Goal: Complete application form

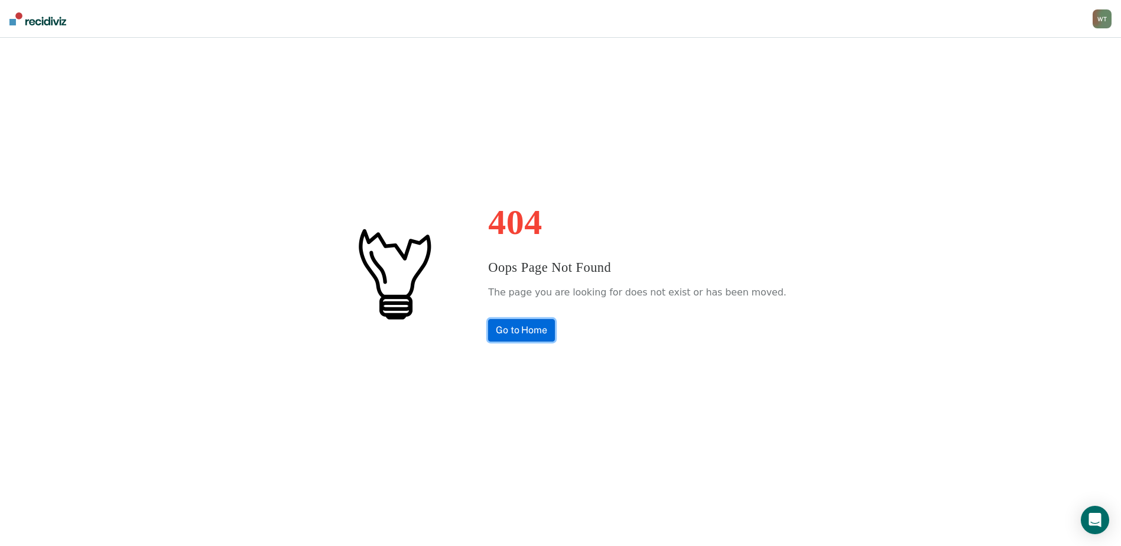
click at [538, 326] on link "Go to Home" at bounding box center [521, 330] width 67 height 22
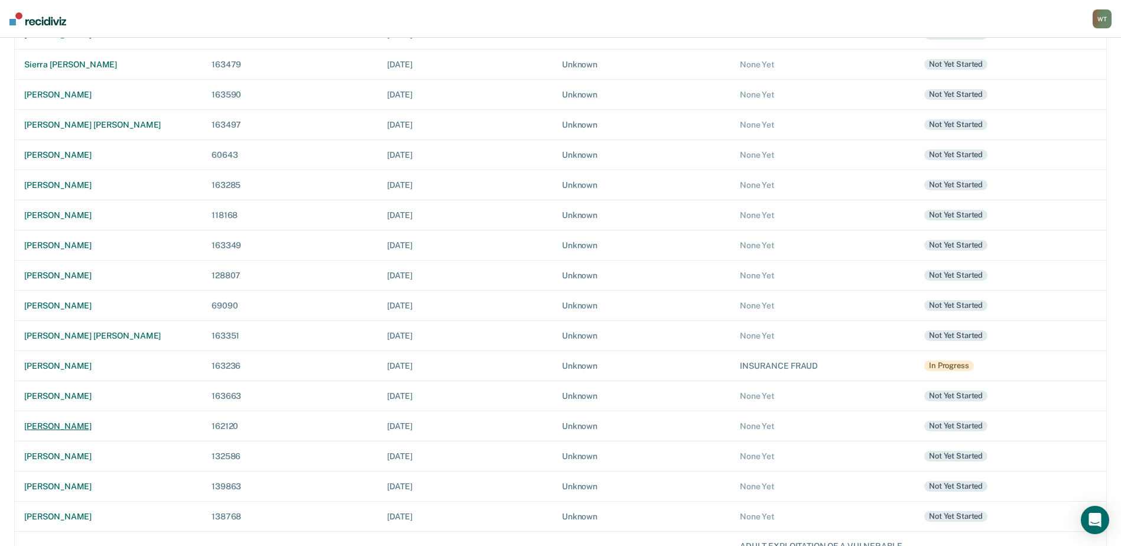
scroll to position [236, 0]
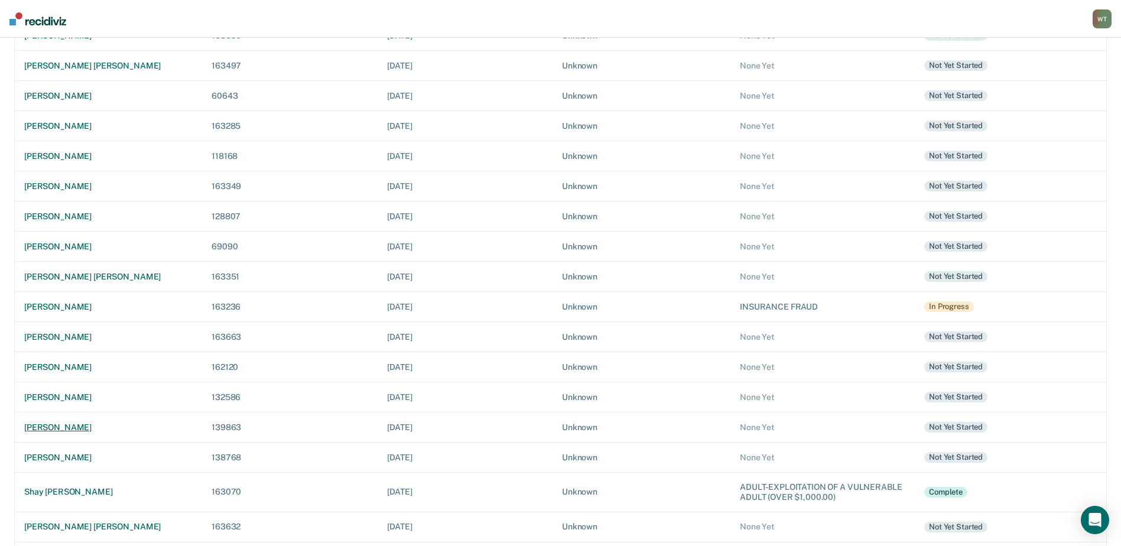
click at [111, 428] on div "[PERSON_NAME]" at bounding box center [108, 428] width 168 height 10
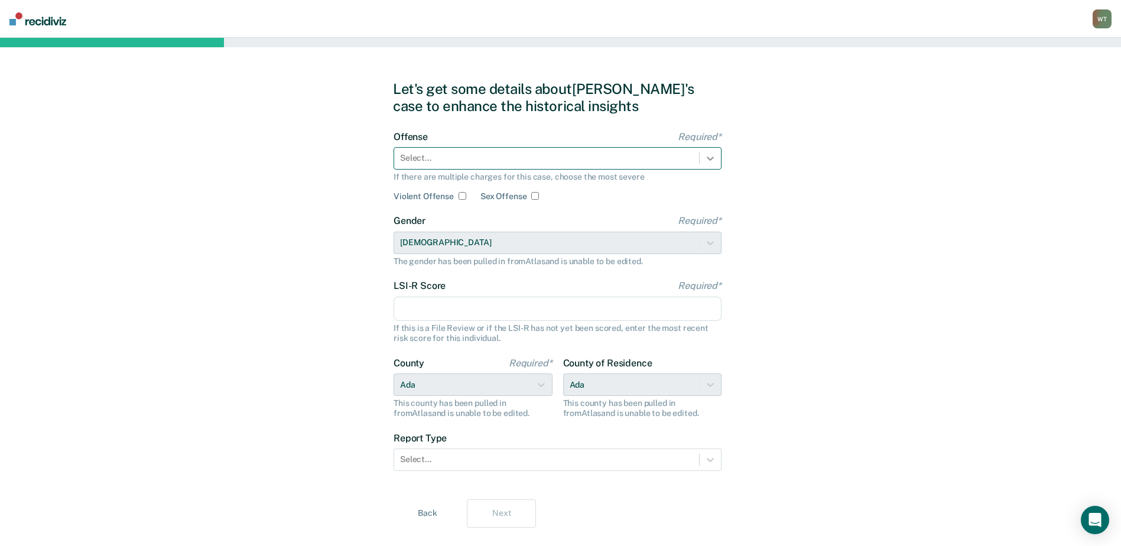
click at [712, 156] on icon at bounding box center [710, 158] width 12 height 12
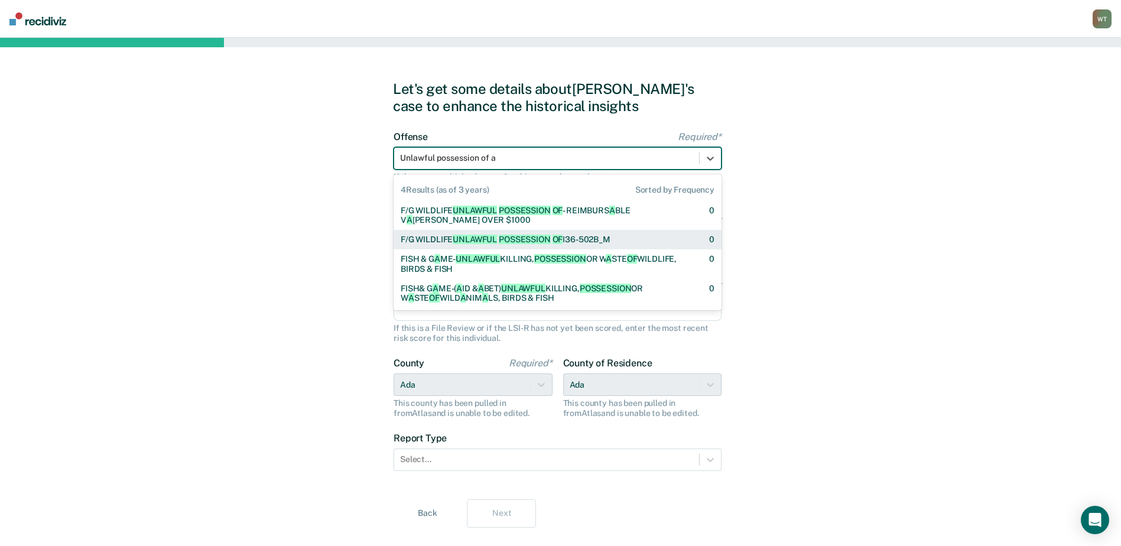
type input "Unlawful possession of a"
click at [818, 216] on div "Let's get some details about [PERSON_NAME]'s case to enhance the historical ins…" at bounding box center [560, 304] width 1121 height 532
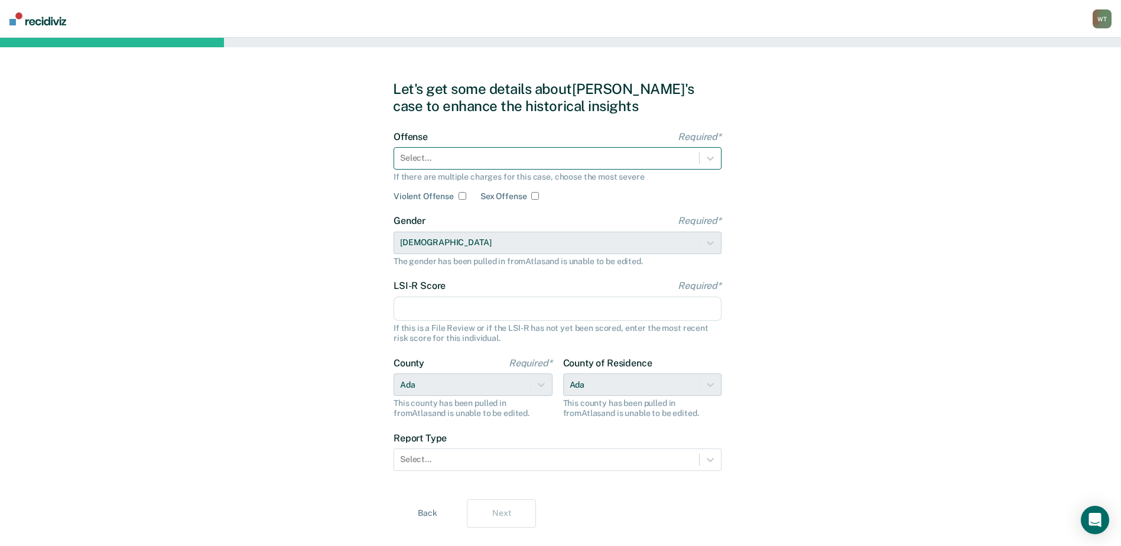
click at [415, 158] on div at bounding box center [546, 158] width 293 height 12
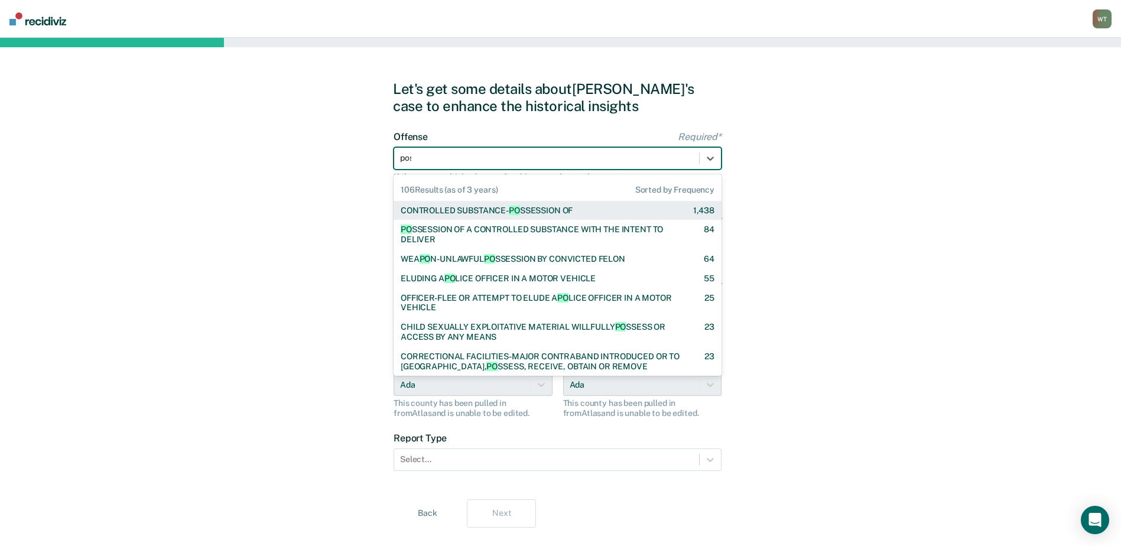
type input "poss"
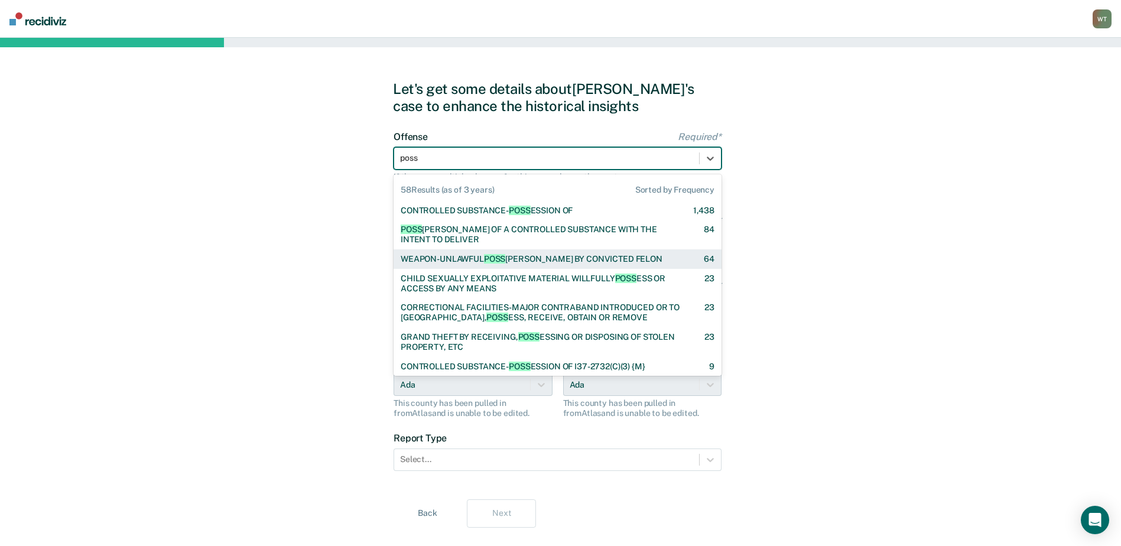
click at [542, 258] on div "WEAPON-UNLAWFUL POSS [PERSON_NAME] BY CONVICTED [PERSON_NAME]" at bounding box center [532, 259] width 262 height 10
checkbox input "true"
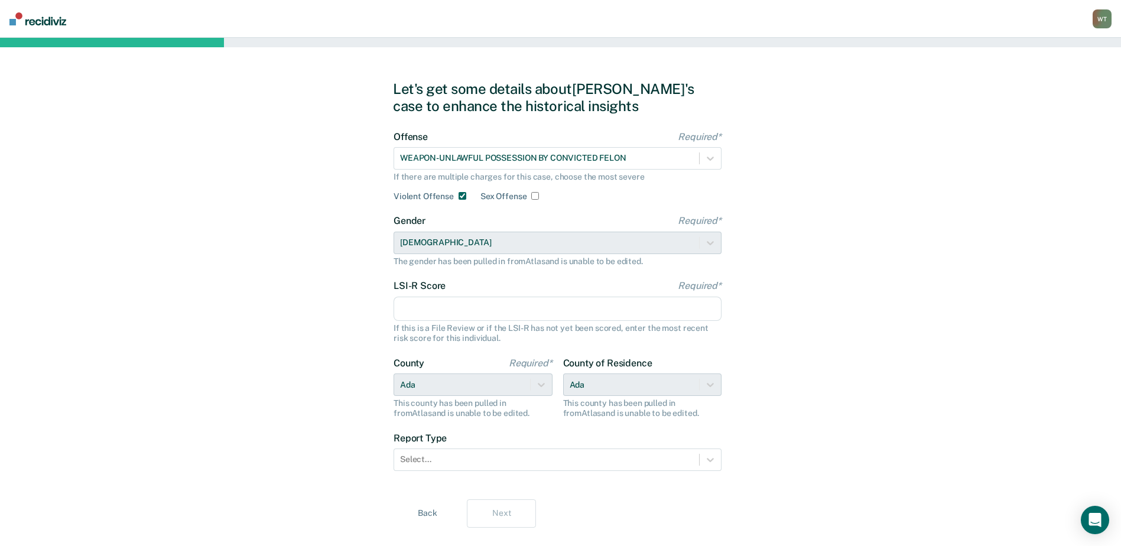
click at [461, 310] on input "LSI-R Score Required*" at bounding box center [558, 309] width 328 height 25
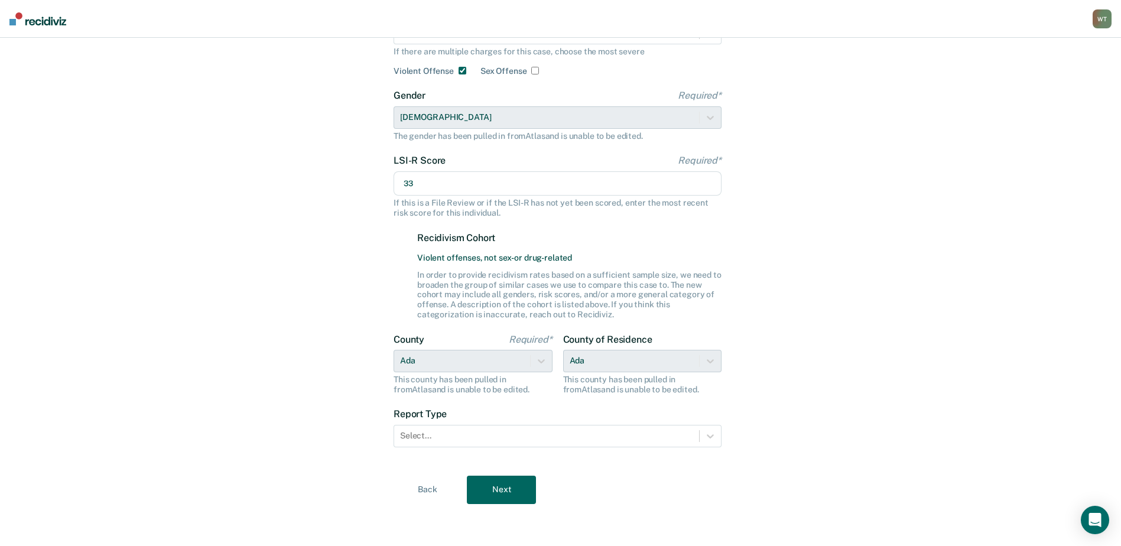
scroll to position [126, 0]
type input "33"
click at [705, 435] on icon at bounding box center [710, 436] width 12 height 12
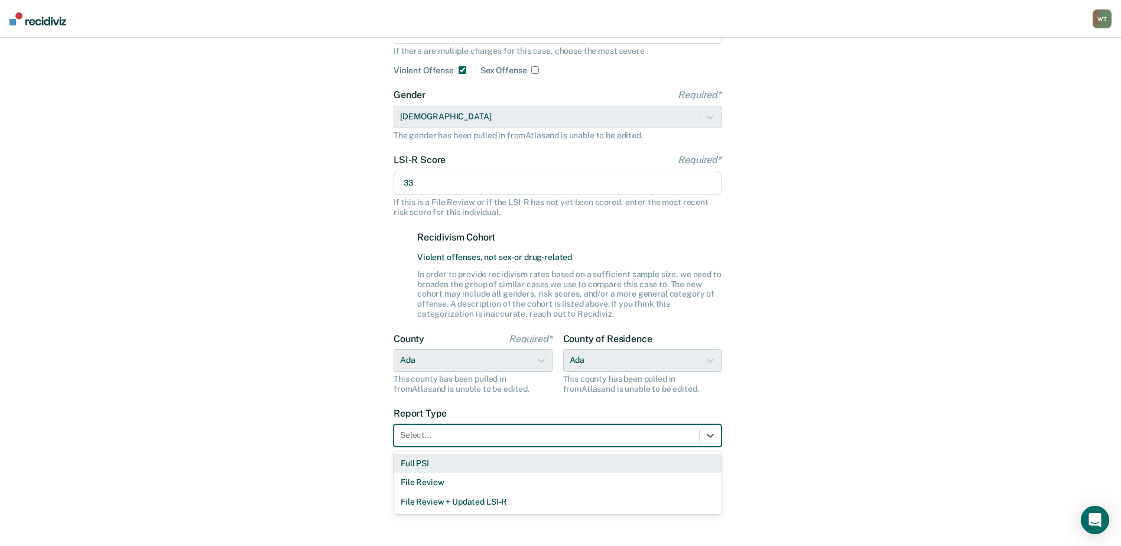
click at [427, 463] on div "Full PSI" at bounding box center [558, 464] width 328 height 20
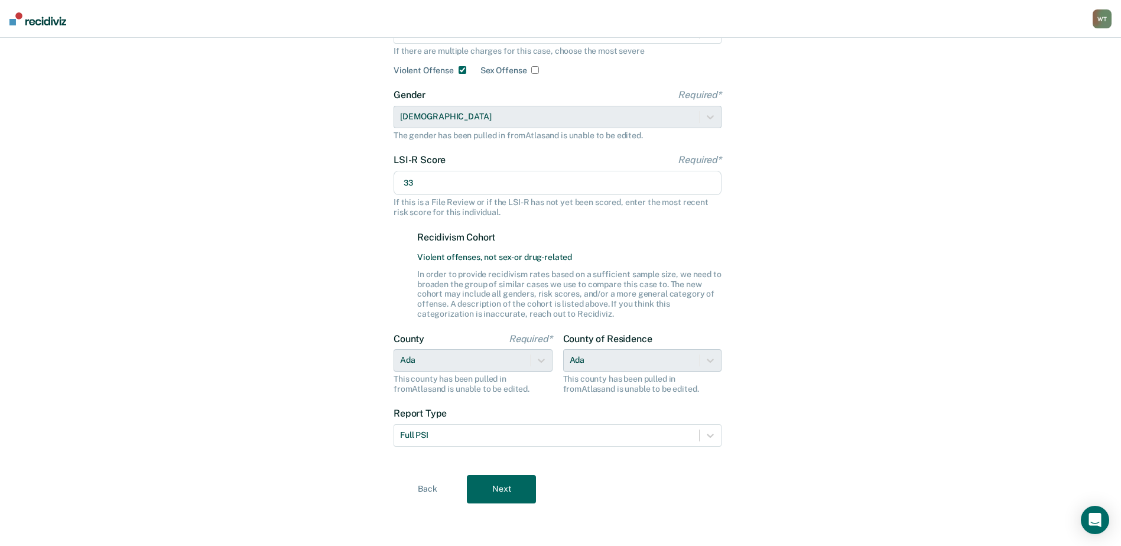
click at [499, 492] on button "Next" at bounding box center [501, 489] width 69 height 28
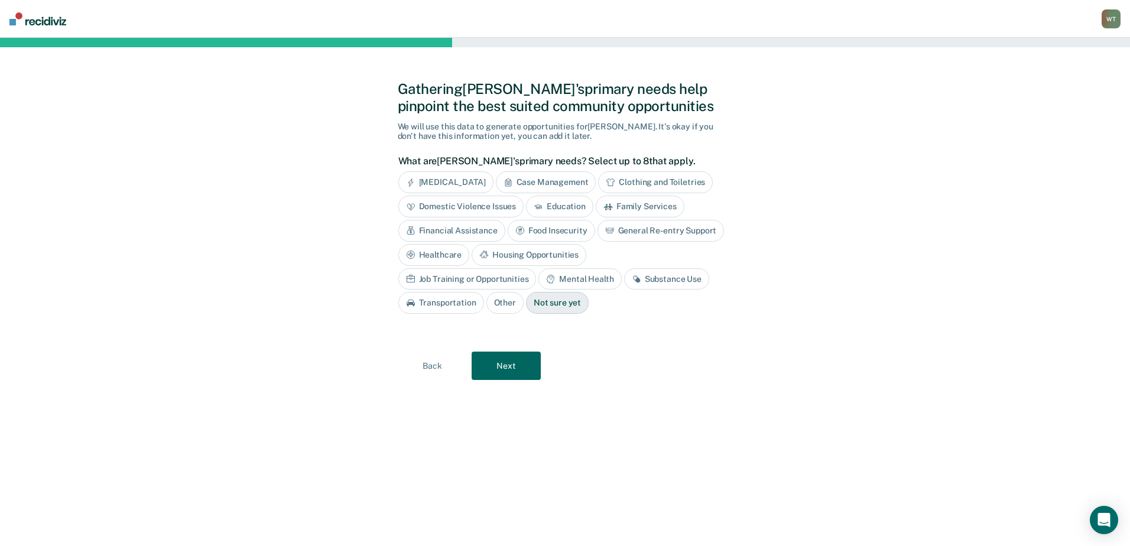
click at [624, 278] on div "Substance Use" at bounding box center [666, 279] width 85 height 22
click at [538, 274] on div "Mental Health" at bounding box center [579, 279] width 83 height 22
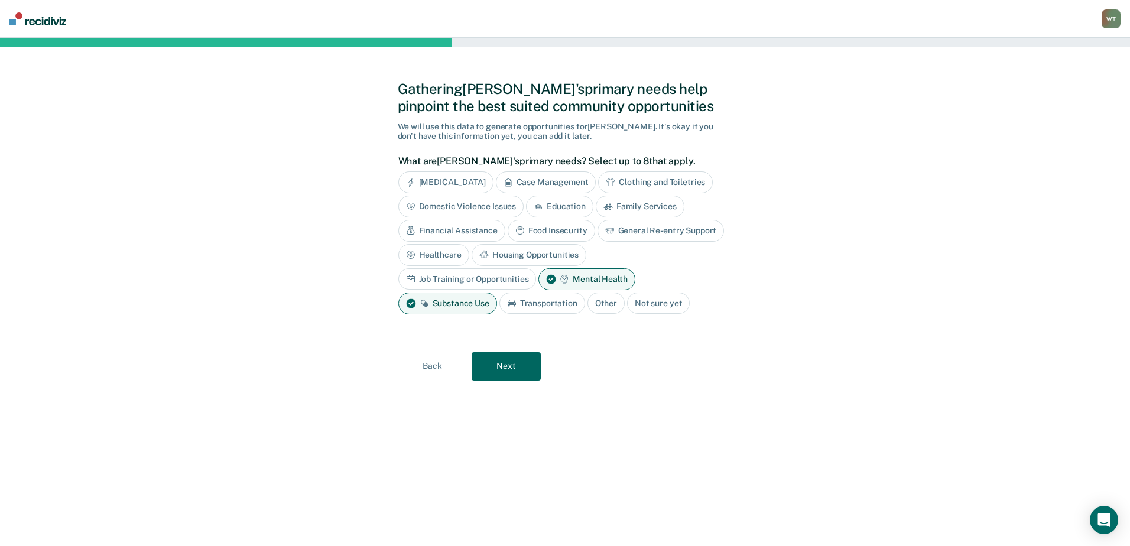
click at [537, 268] on div "Job Training or Opportunities" at bounding box center [467, 279] width 138 height 22
click at [513, 362] on button "Next" at bounding box center [506, 366] width 69 height 28
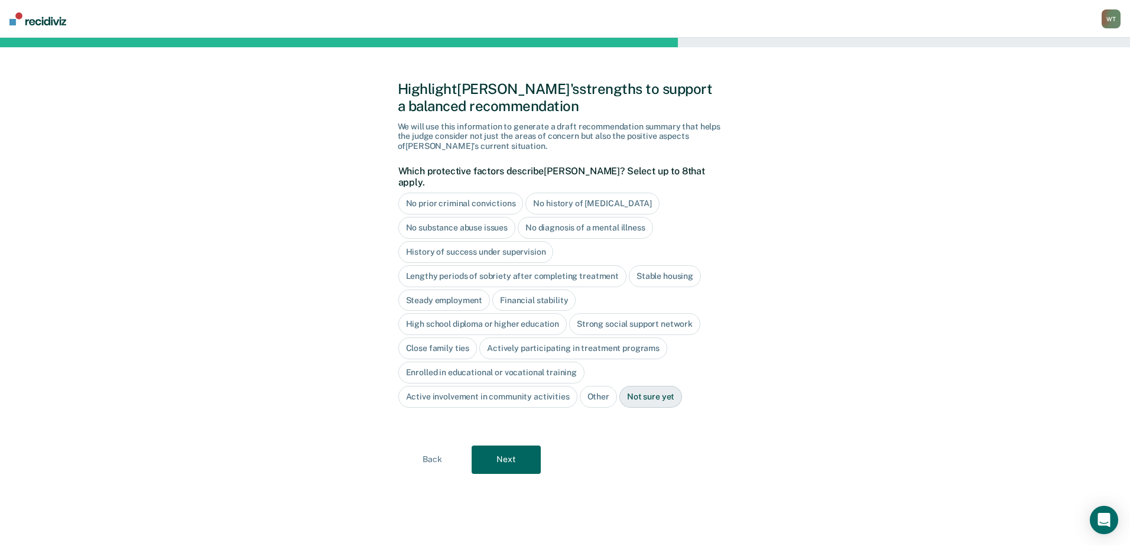
click at [429, 337] on div "Close family ties" at bounding box center [437, 348] width 79 height 22
click at [445, 338] on div "Close family ties" at bounding box center [444, 348] width 93 height 22
click at [644, 386] on div "Not sure yet" at bounding box center [650, 397] width 63 height 22
click at [522, 446] on button "Next" at bounding box center [506, 460] width 69 height 28
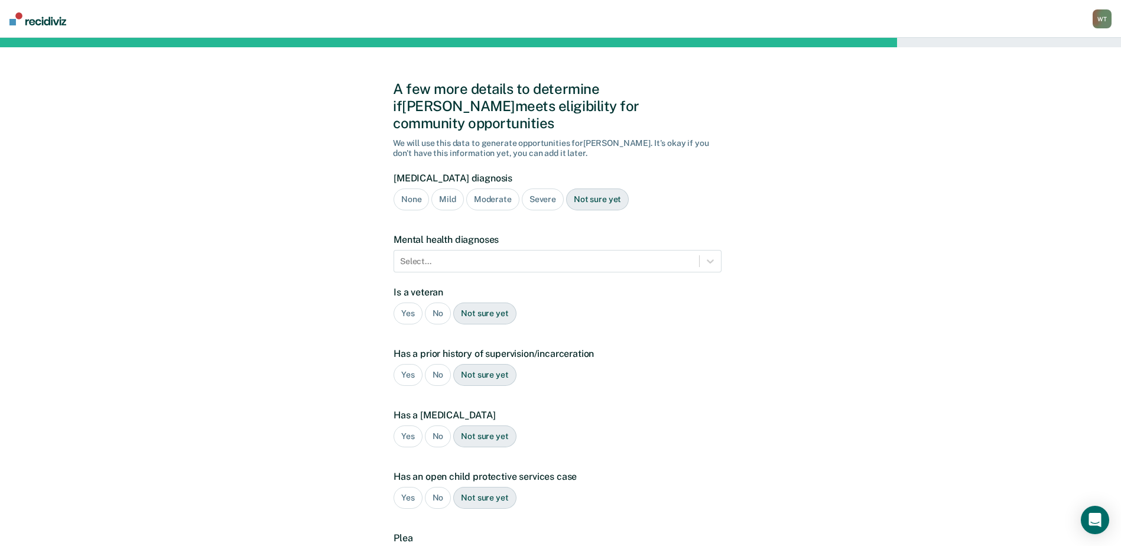
click at [537, 189] on div "Severe" at bounding box center [543, 200] width 42 height 22
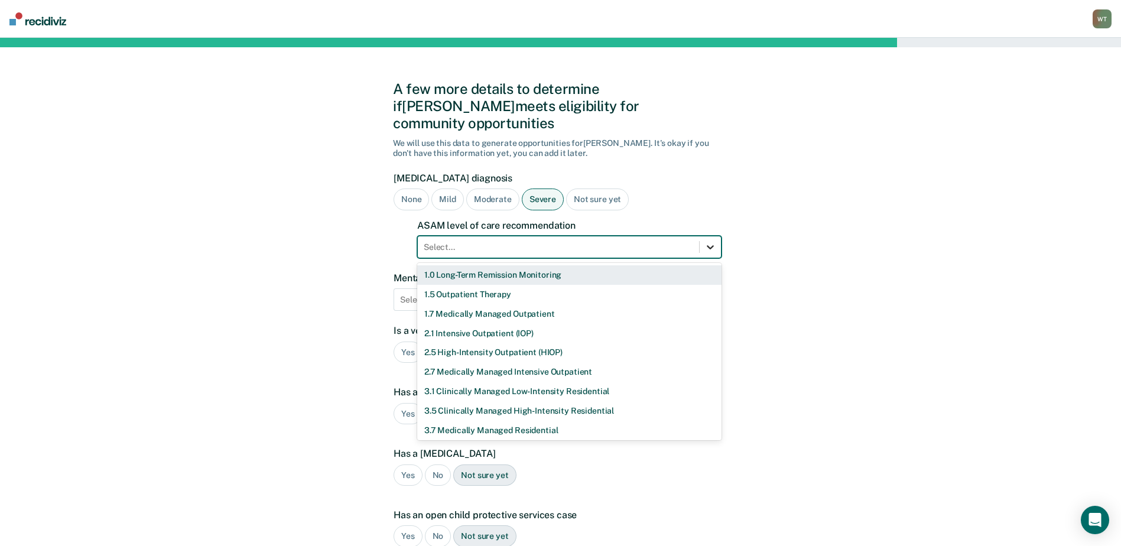
click at [710, 245] on icon at bounding box center [710, 247] width 7 height 4
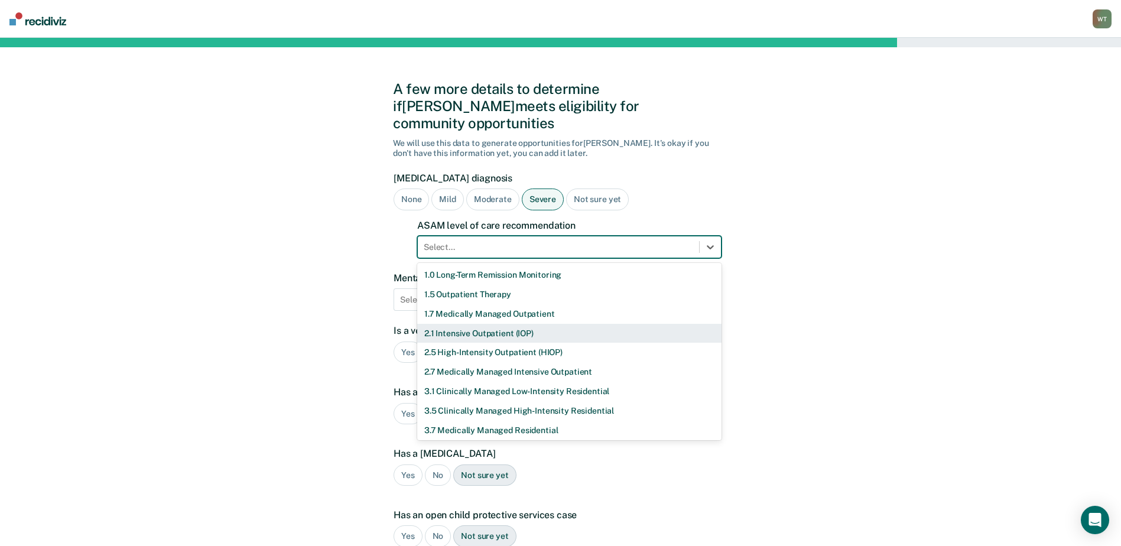
click at [475, 324] on div "2.1 Intensive Outpatient (IOP)" at bounding box center [569, 334] width 304 height 20
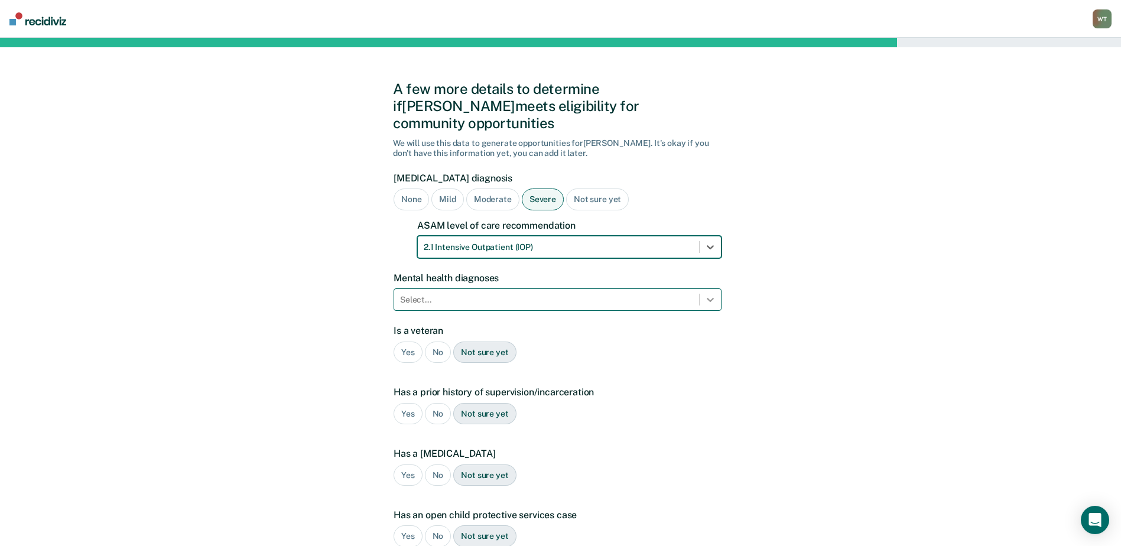
click at [712, 294] on icon at bounding box center [710, 300] width 12 height 12
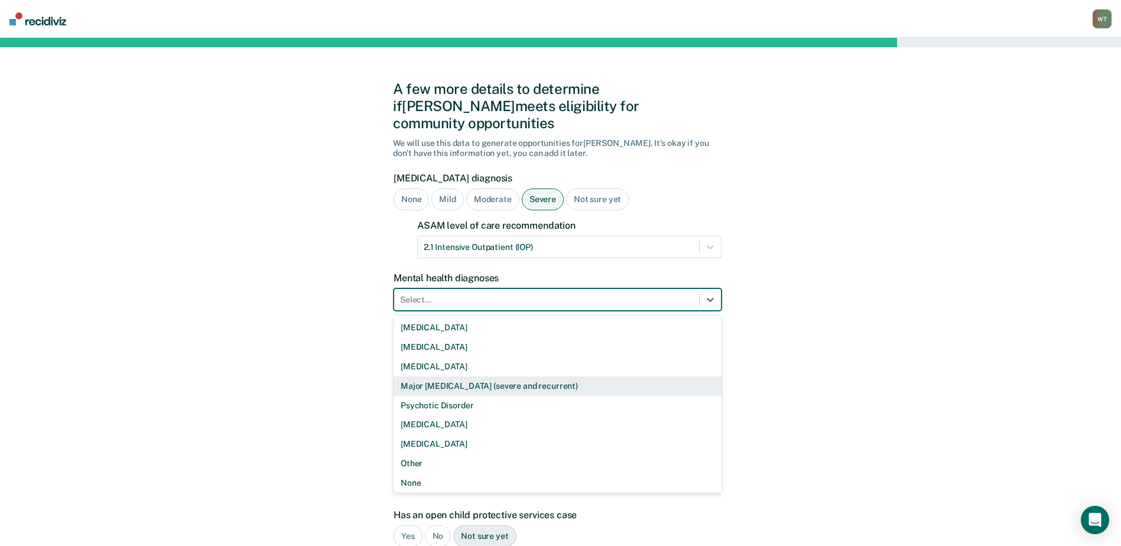
click at [497, 376] on div "Major [MEDICAL_DATA] (severe and recurrent)" at bounding box center [558, 386] width 328 height 20
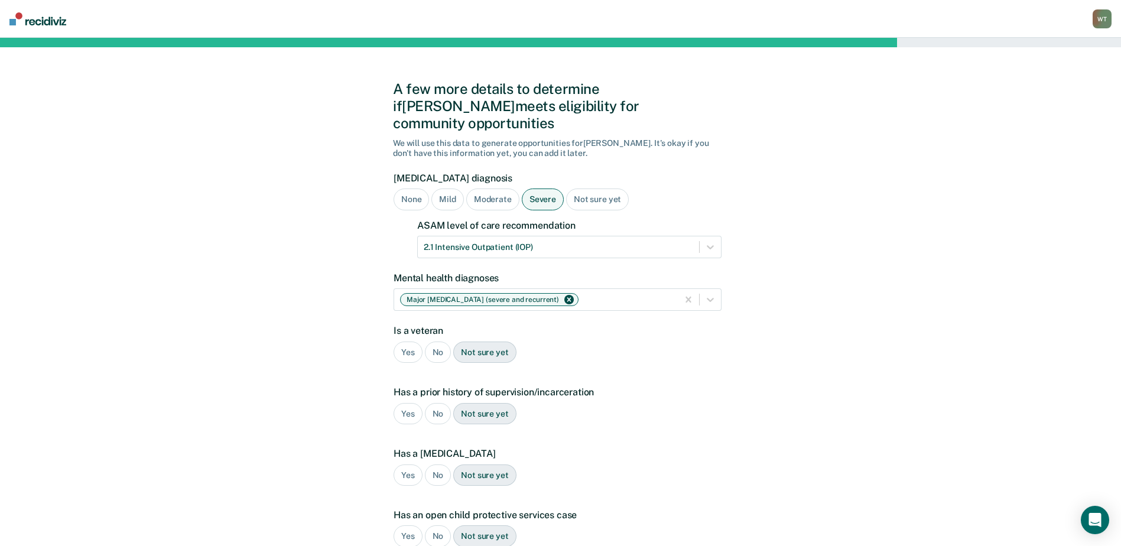
click at [435, 342] on div "No" at bounding box center [438, 353] width 27 height 22
click at [405, 403] on div "Yes" at bounding box center [408, 414] width 29 height 22
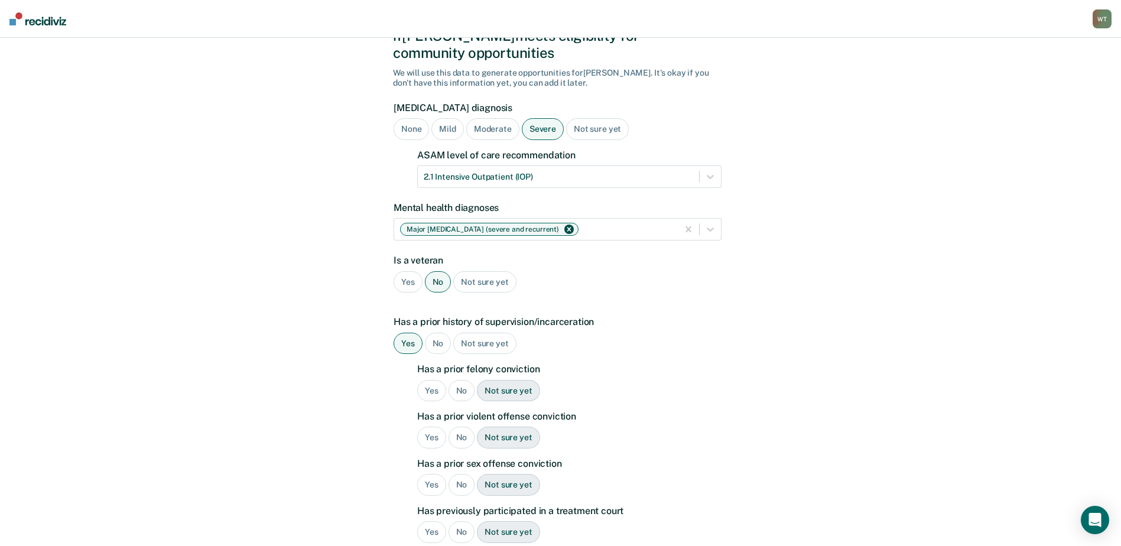
scroll to position [177, 0]
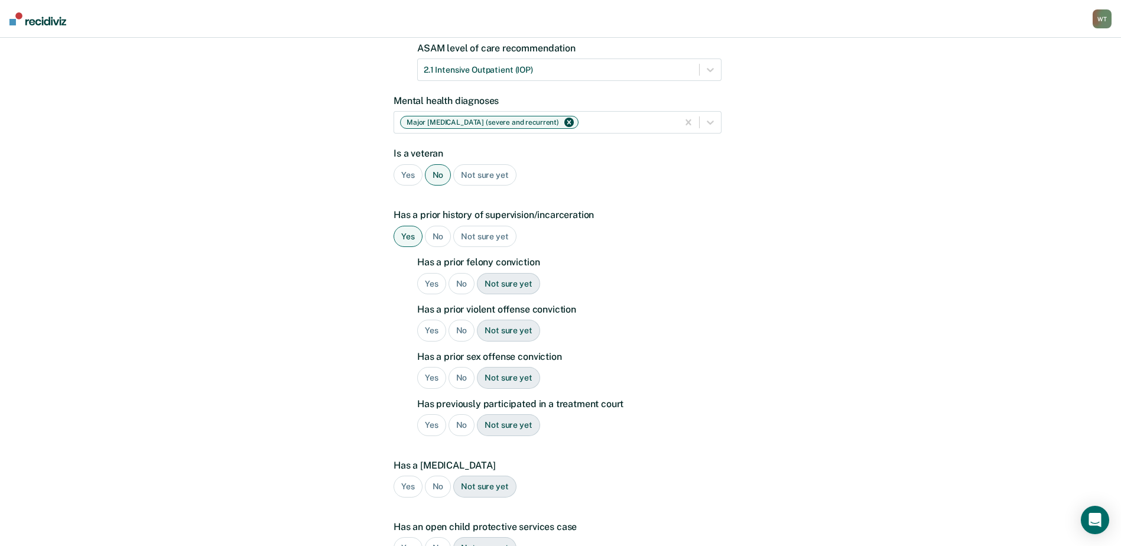
click at [430, 273] on div "Yes" at bounding box center [431, 284] width 29 height 22
click at [464, 320] on div "No" at bounding box center [462, 331] width 27 height 22
click at [460, 367] on div "No" at bounding box center [462, 378] width 27 height 22
click at [463, 414] on div "No" at bounding box center [462, 425] width 27 height 22
click at [437, 476] on div "No" at bounding box center [438, 487] width 27 height 22
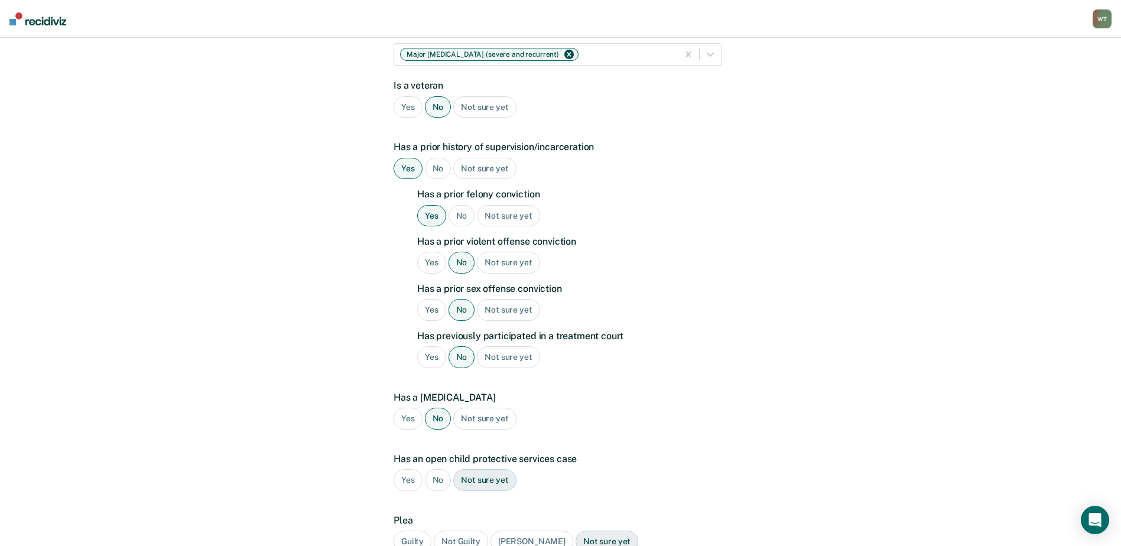
scroll to position [343, 0]
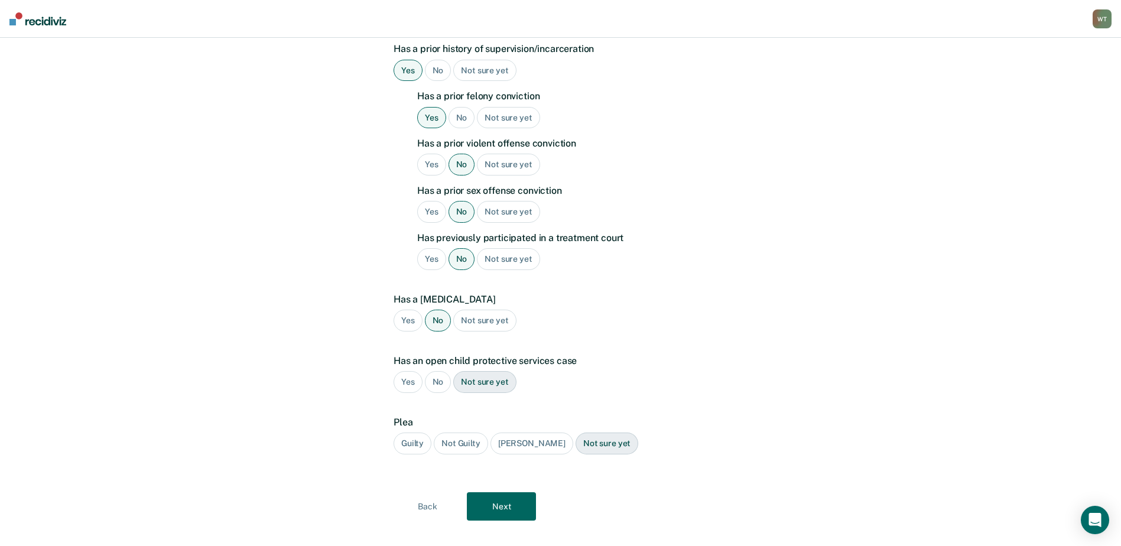
click at [433, 371] on div "No" at bounding box center [438, 382] width 27 height 22
click at [412, 433] on div "Guilty" at bounding box center [413, 444] width 38 height 22
click at [495, 492] on button "Next" at bounding box center [501, 506] width 69 height 28
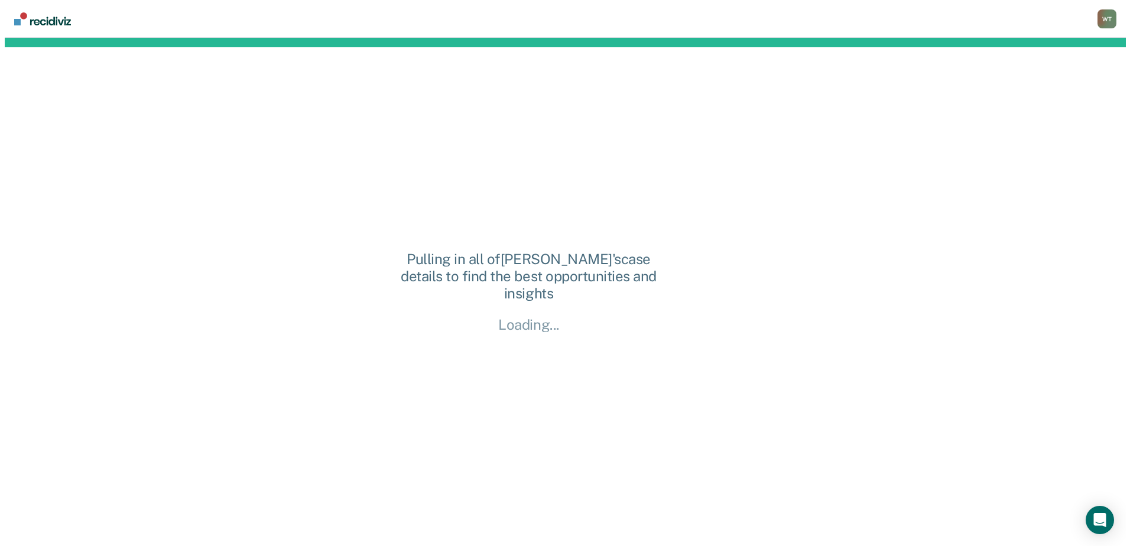
scroll to position [0, 0]
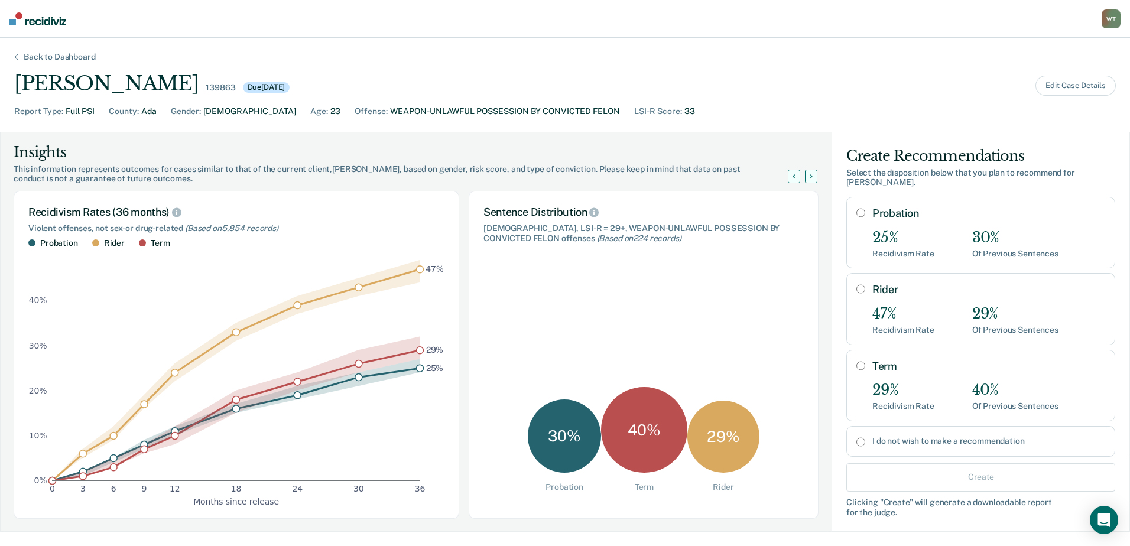
click at [856, 366] on input "Term" at bounding box center [860, 365] width 9 height 9
radio input "true"
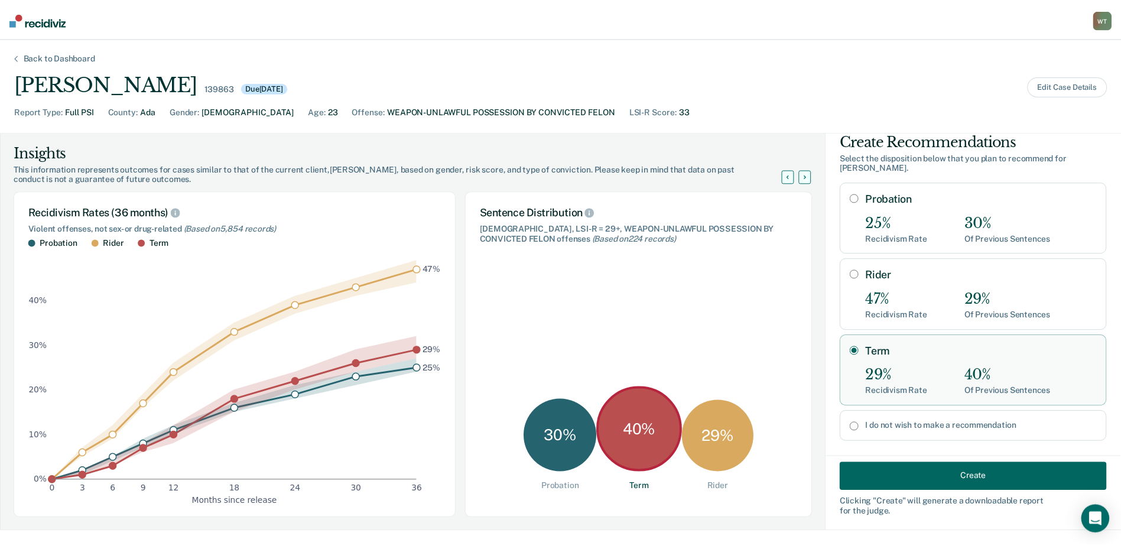
scroll to position [30, 0]
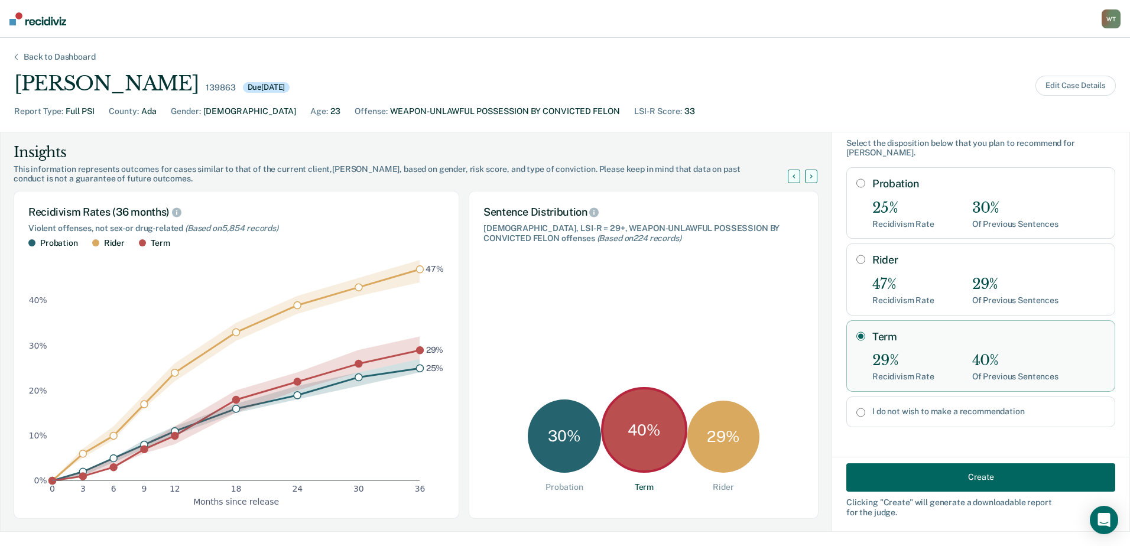
click at [973, 475] on button "Create" at bounding box center [980, 477] width 269 height 28
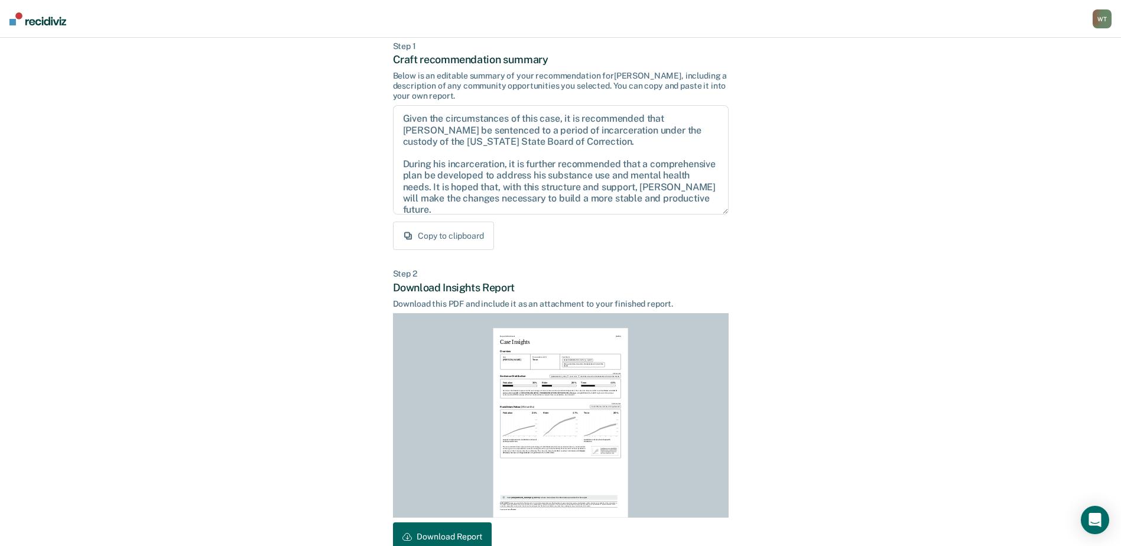
scroll to position [128, 0]
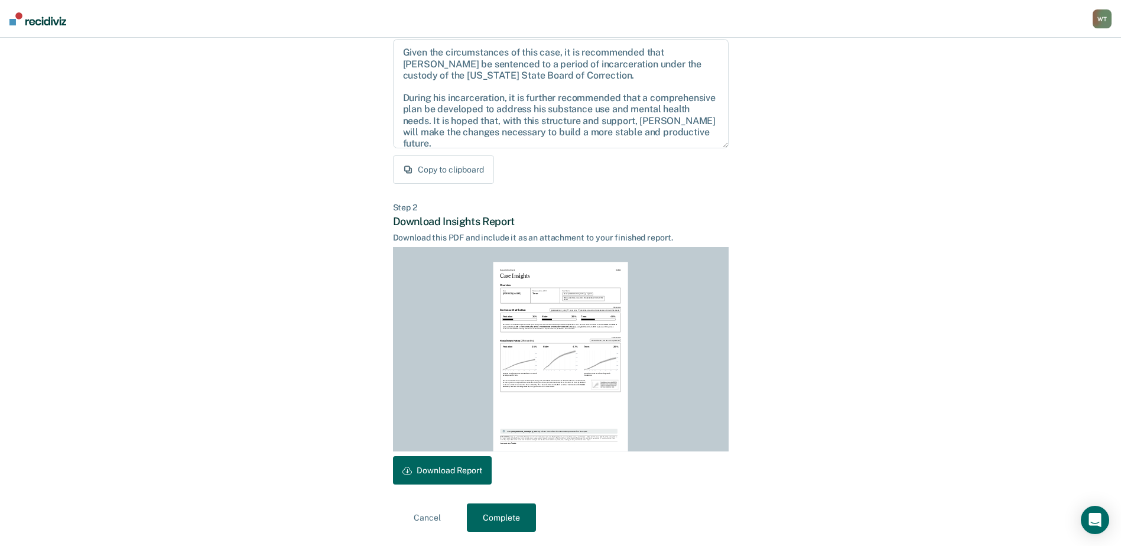
drag, startPoint x: 450, startPoint y: 471, endPoint x: 844, endPoint y: 264, distance: 444.9
click at [450, 469] on button "Download Report" at bounding box center [442, 470] width 99 height 28
click at [503, 511] on button "Complete" at bounding box center [501, 517] width 69 height 28
